Goal: Task Accomplishment & Management: Manage account settings

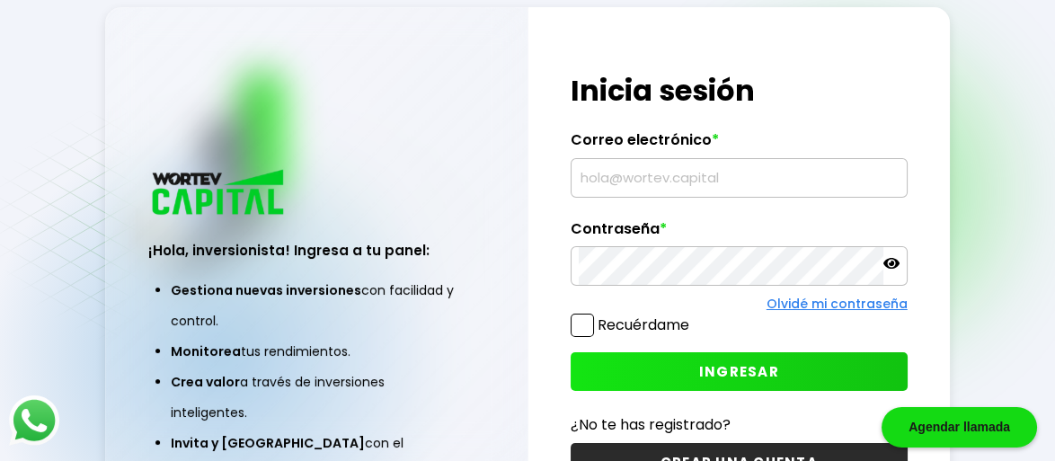
type input "[EMAIL_ADDRESS][DOMAIN_NAME]"
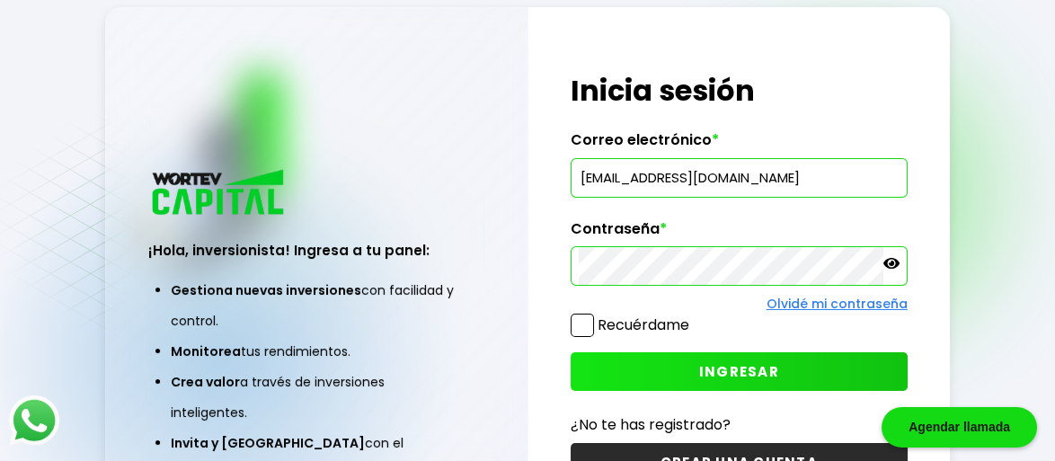
click at [673, 376] on button "INGRESAR" at bounding box center [738, 371] width 337 height 39
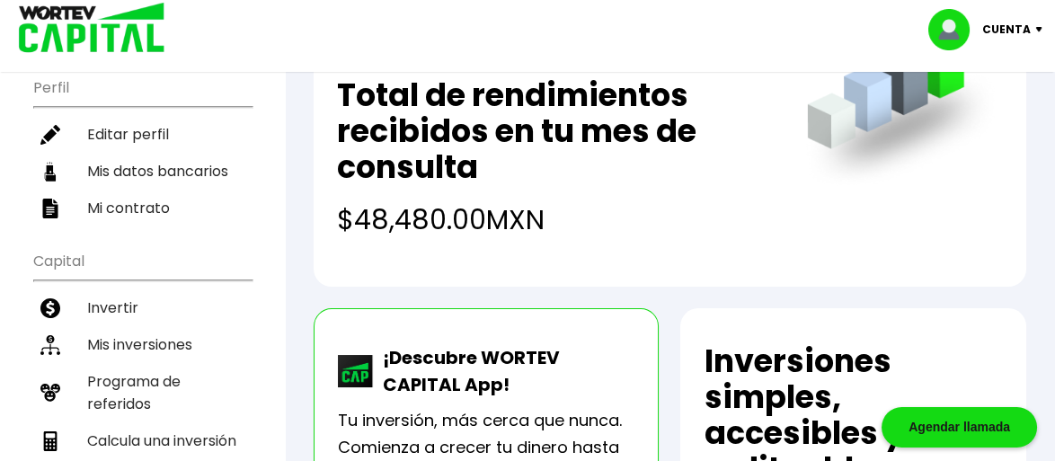
scroll to position [198, 0]
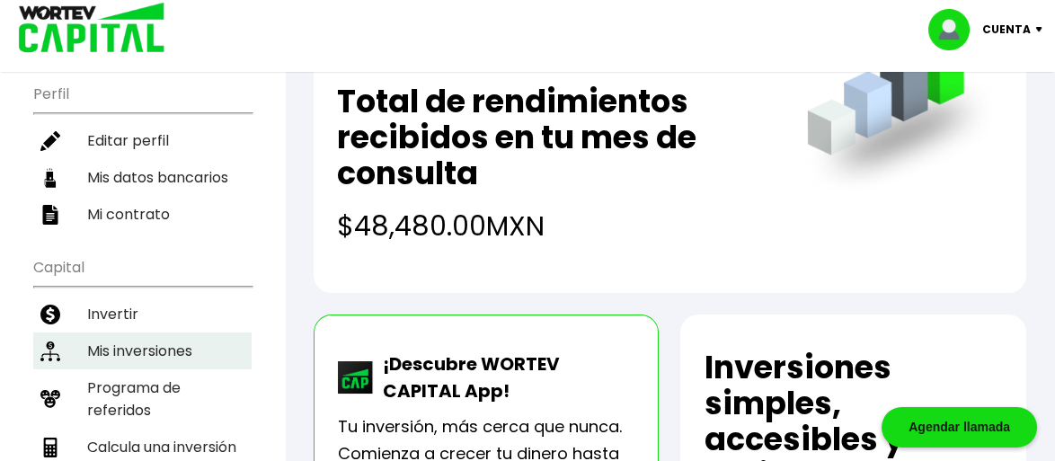
click at [160, 332] on li "Mis inversiones" at bounding box center [142, 350] width 218 height 37
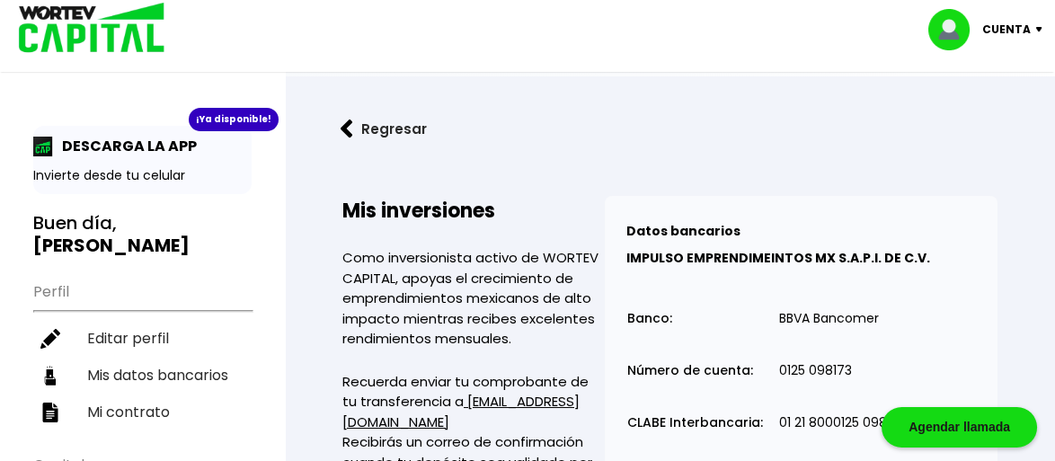
click at [399, 137] on button "Regresar" at bounding box center [383, 129] width 140 height 48
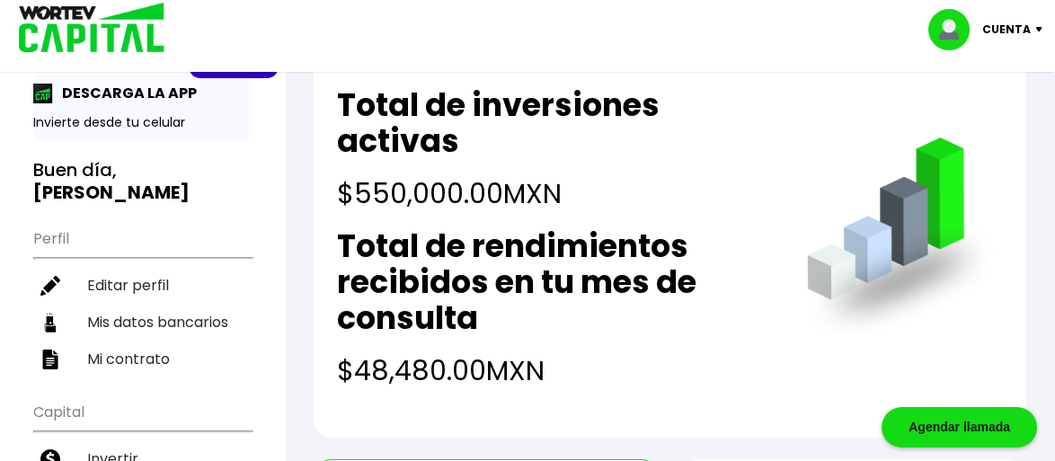
scroll to position [71, 0]
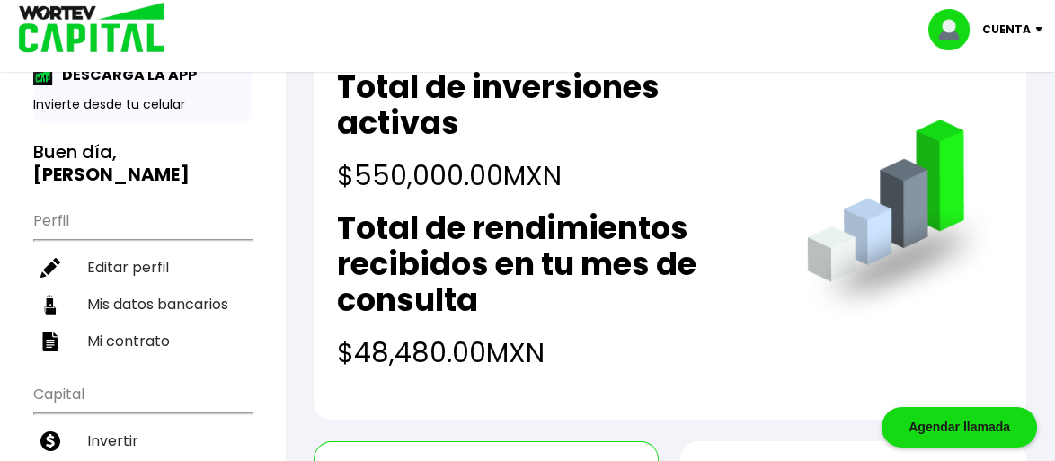
click at [1030, 22] on div "Cuenta" at bounding box center [991, 29] width 127 height 41
click at [1014, 120] on li "Cerrar sesión" at bounding box center [987, 120] width 144 height 37
